Goal: Communication & Community: Answer question/provide support

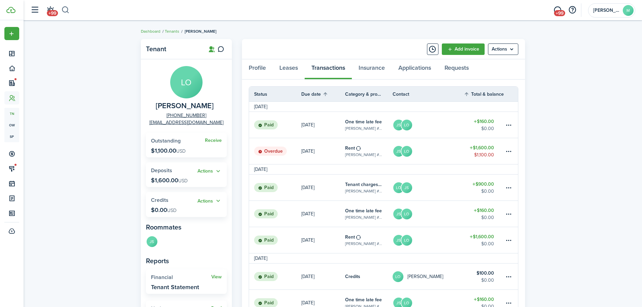
click at [66, 9] on button "button" at bounding box center [65, 9] width 8 height 11
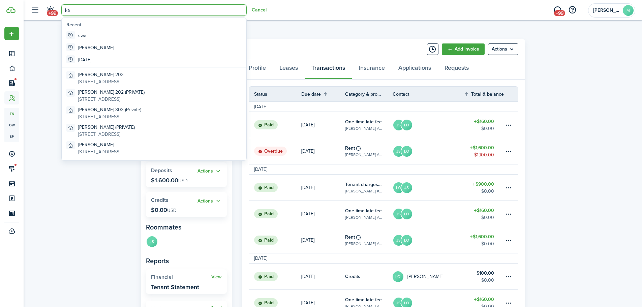
type input "[PERSON_NAME]"
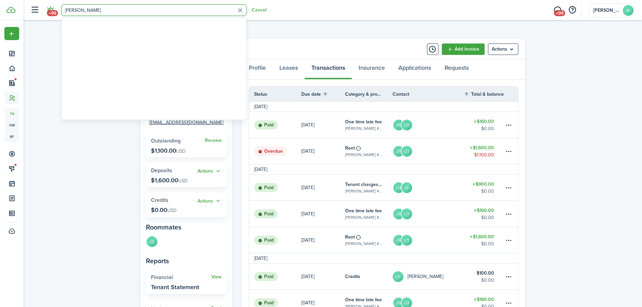
drag, startPoint x: 105, startPoint y: 9, endPoint x: 46, endPoint y: 6, distance: 58.3
click at [46, 6] on header-control-items "+99 [PERSON_NAME] Cancel" at bounding box center [146, 10] width 239 height 17
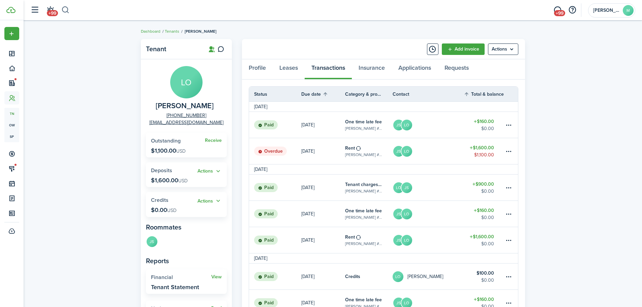
click at [66, 8] on button "button" at bounding box center [65, 9] width 8 height 11
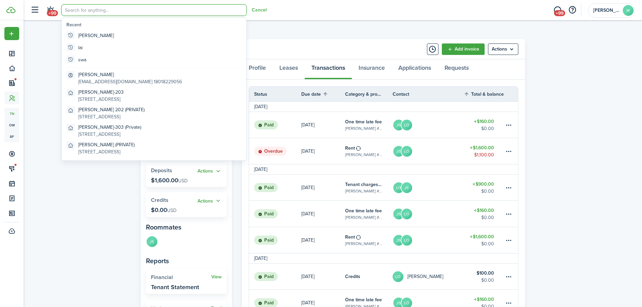
click at [85, 10] on input "search" at bounding box center [153, 9] width 185 height 11
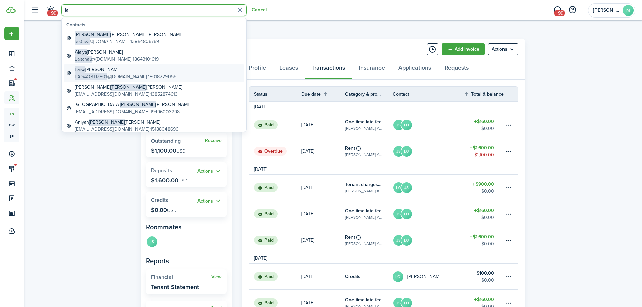
type input "lai"
click at [115, 69] on global-search-item-title "[PERSON_NAME]" at bounding box center [125, 69] width 101 height 7
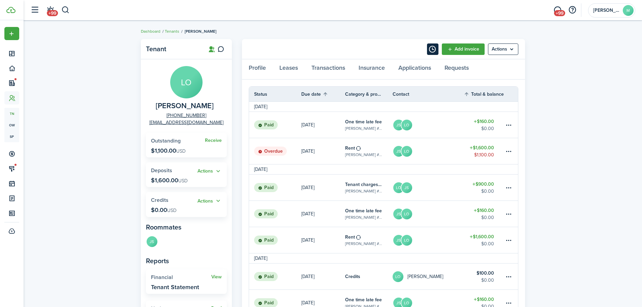
click at [430, 51] on button "Timeline" at bounding box center [432, 48] width 11 height 11
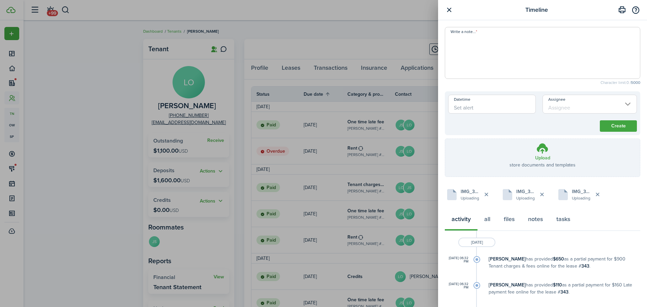
click at [543, 62] on textarea "Write a note..." at bounding box center [542, 55] width 195 height 40
type textarea "Images of conversation with [PERSON_NAME]"
click at [612, 129] on button "Create" at bounding box center [617, 125] width 37 height 11
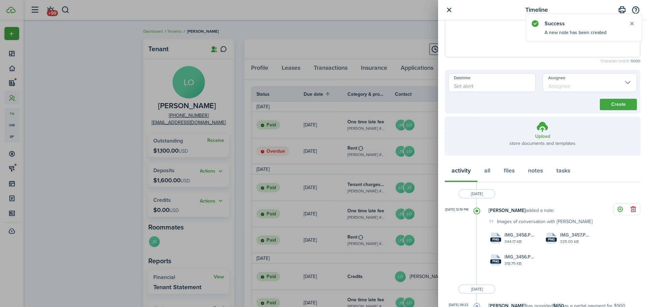
scroll to position [55, 0]
